Goal: Information Seeking & Learning: Learn about a topic

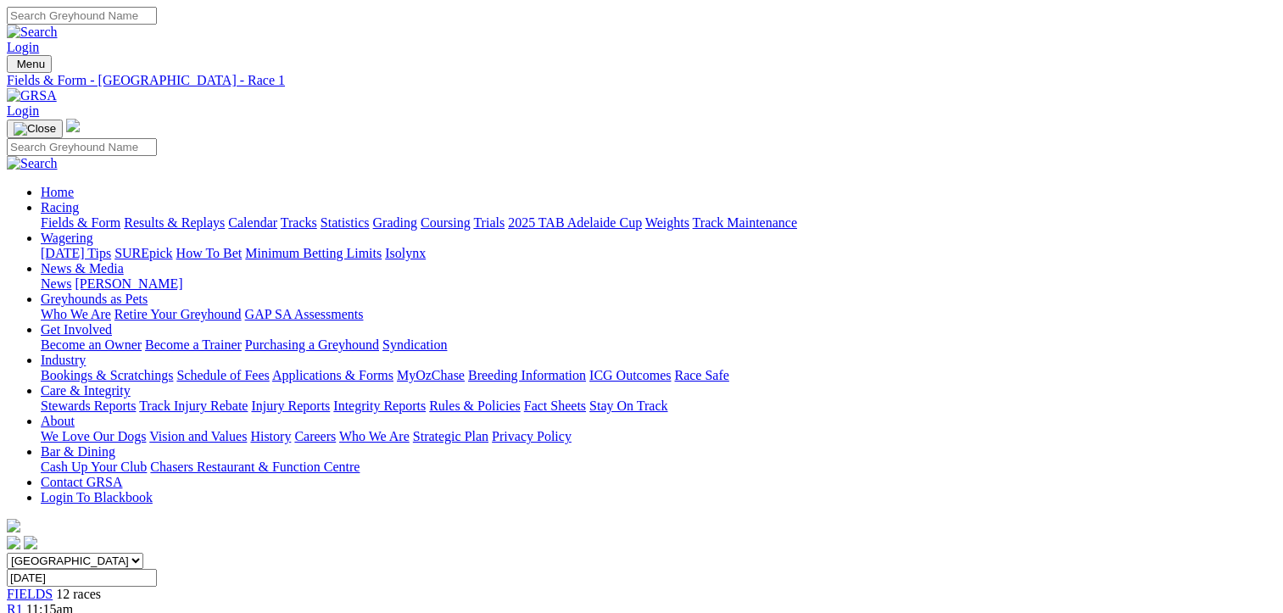
scroll to position [170, 0]
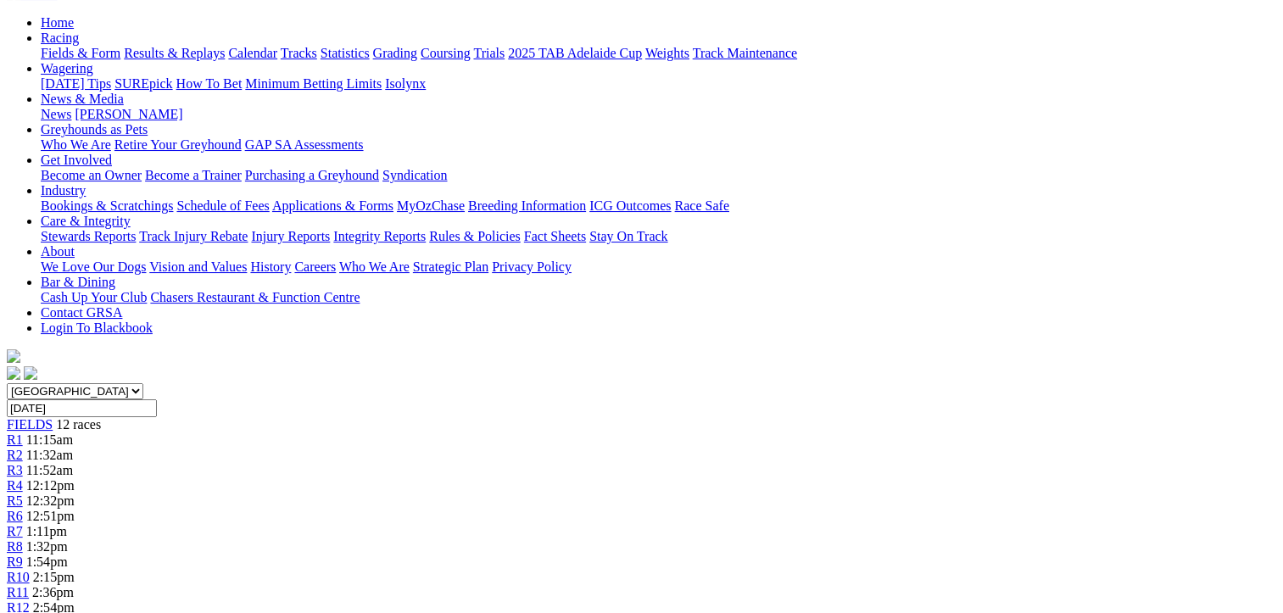
click at [23, 463] on span "R3" at bounding box center [15, 470] width 16 height 14
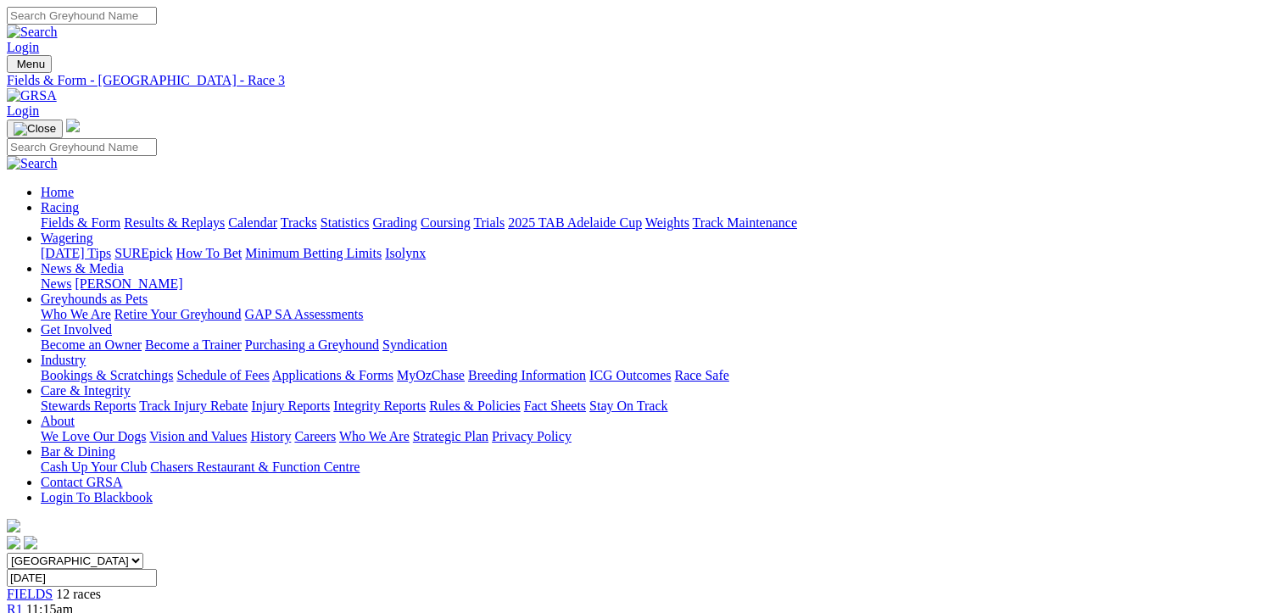
scroll to position [254, 0]
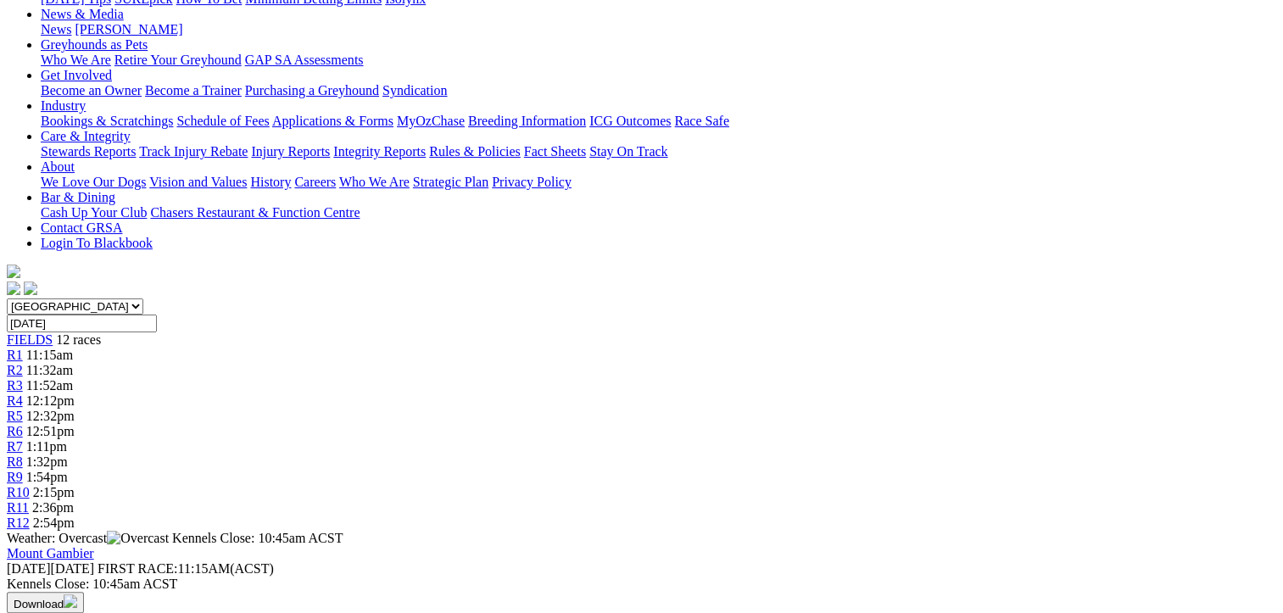
click at [75, 393] on span "12:12pm" at bounding box center [50, 400] width 48 height 14
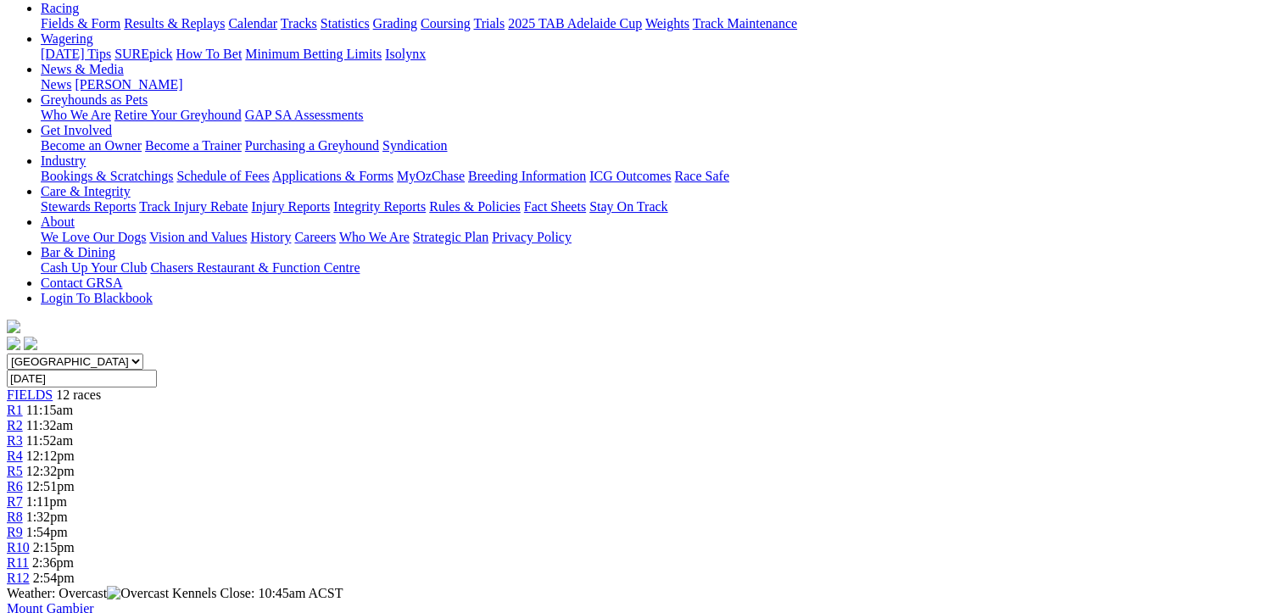
scroll to position [170, 0]
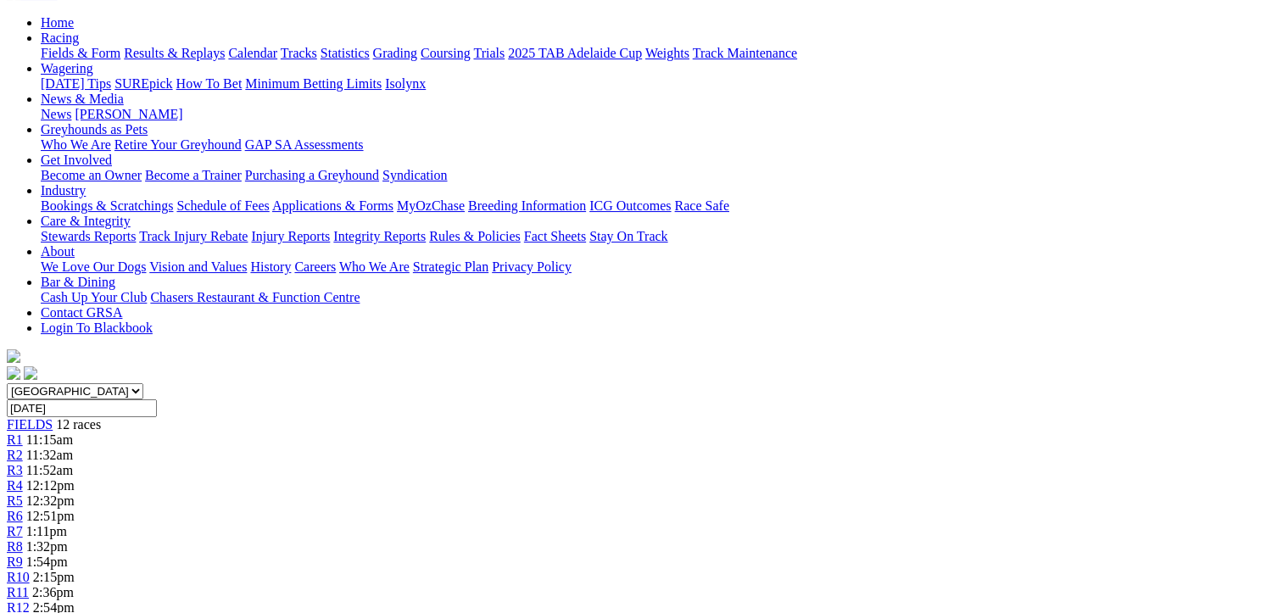
click at [23, 493] on span "R5" at bounding box center [15, 500] width 16 height 14
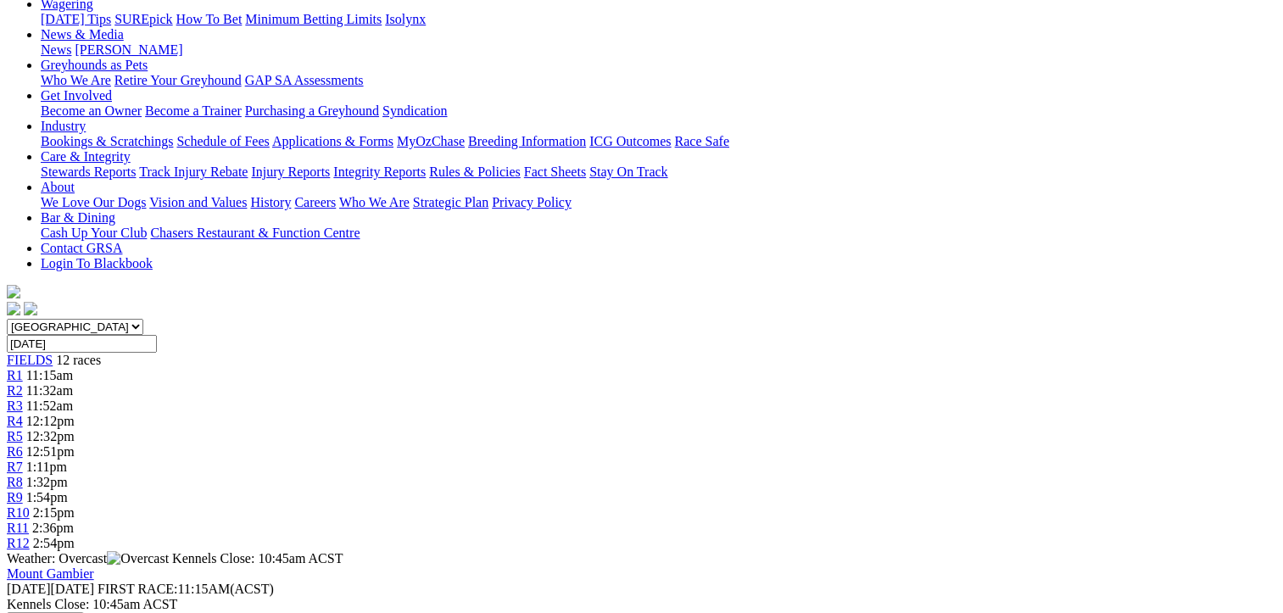
scroll to position [170, 0]
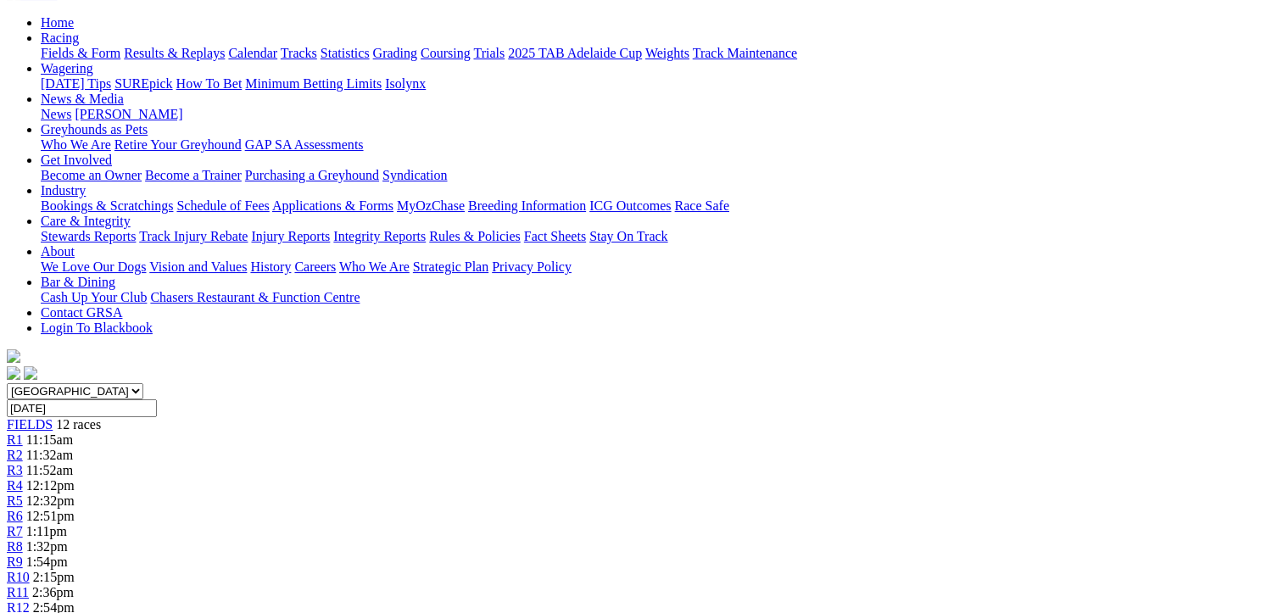
click at [29, 585] on span "R11" at bounding box center [18, 592] width 22 height 14
